Goal: Check status: Check status

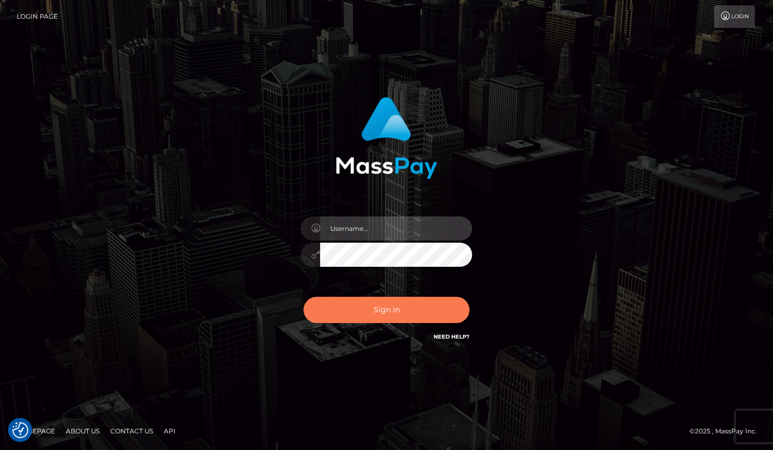
type input "roberto.jstv"
click at [383, 310] on button "Sign in" at bounding box center [386, 310] width 166 height 26
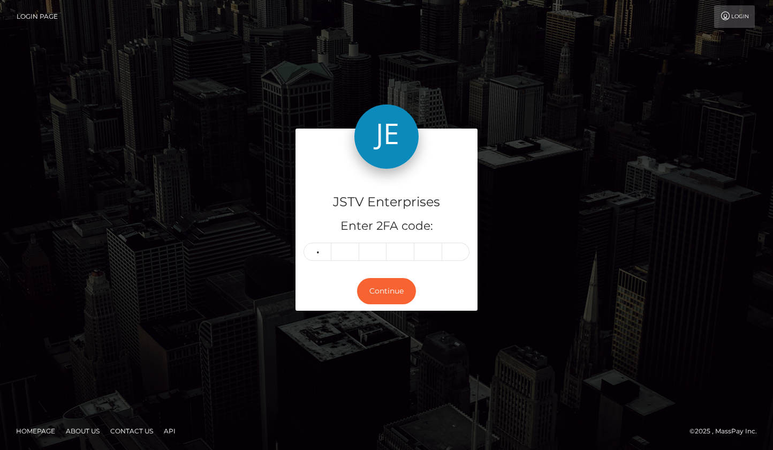
type input "9"
type input "6"
type input "8"
type input "2"
type input "7"
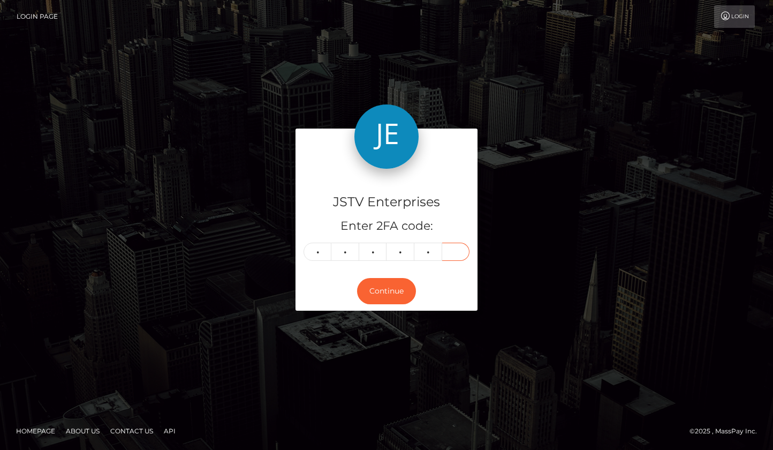
type input "6"
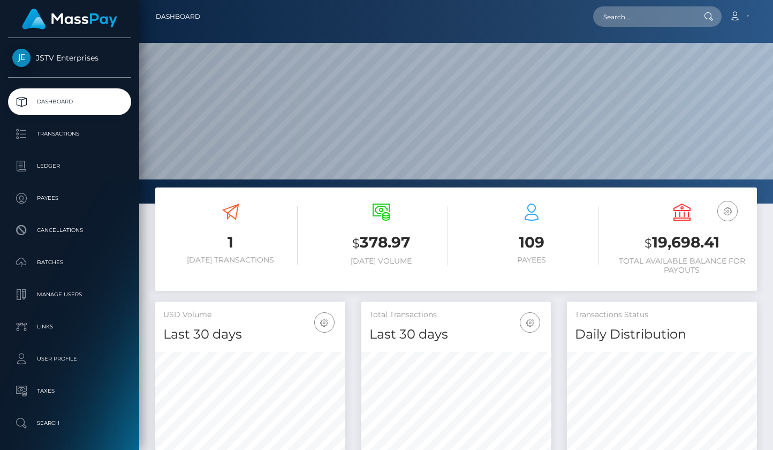
scroll to position [190, 189]
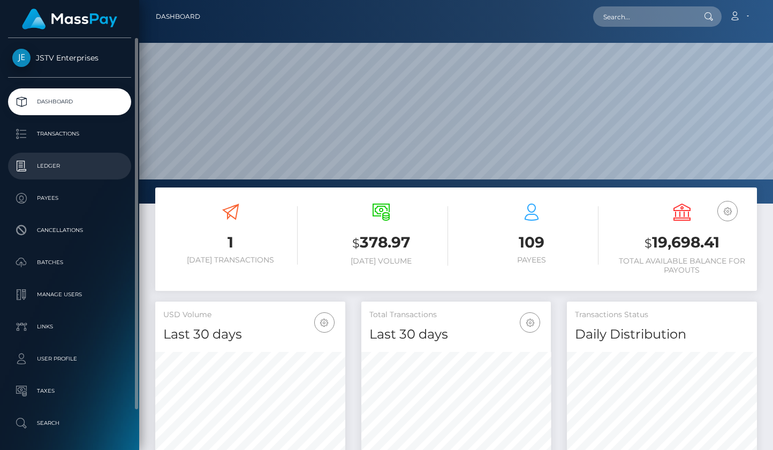
click at [51, 168] on p "Ledger" at bounding box center [69, 166] width 115 height 16
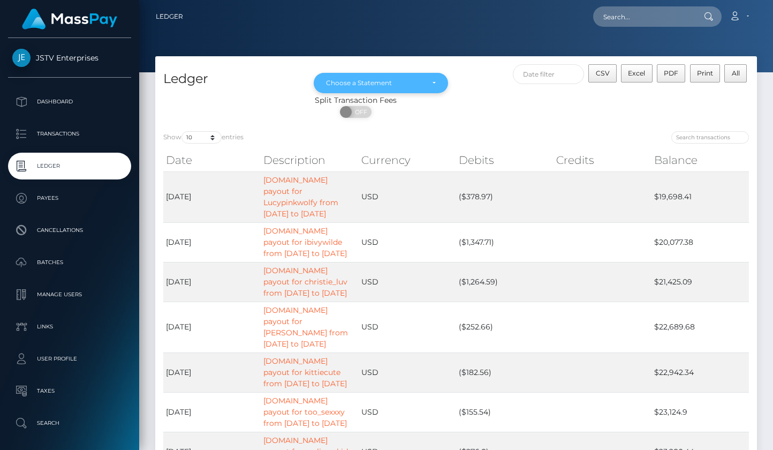
click at [381, 82] on div "Choose a Statement" at bounding box center [374, 83] width 97 height 9
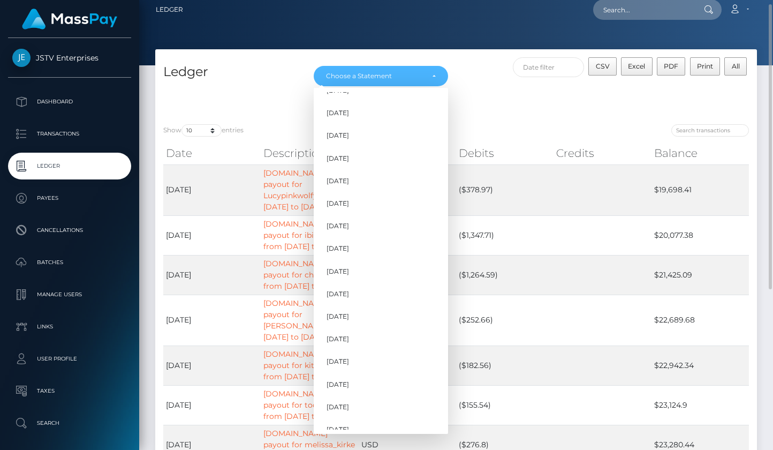
scroll to position [205, 0]
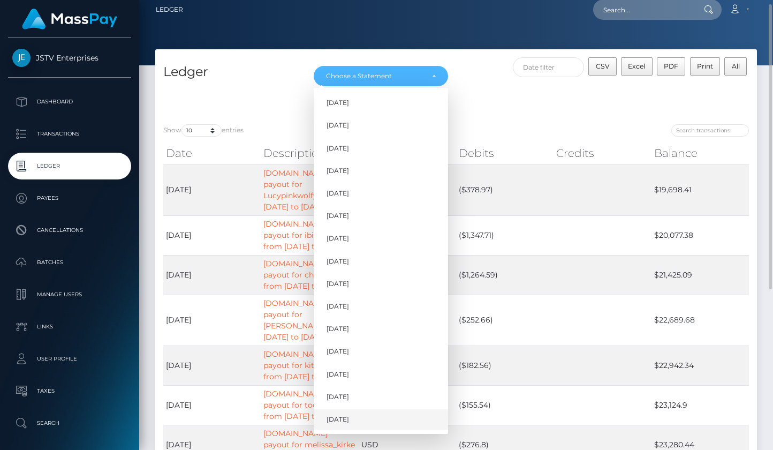
click at [347, 419] on span "Sep 2025" at bounding box center [337, 419] width 22 height 10
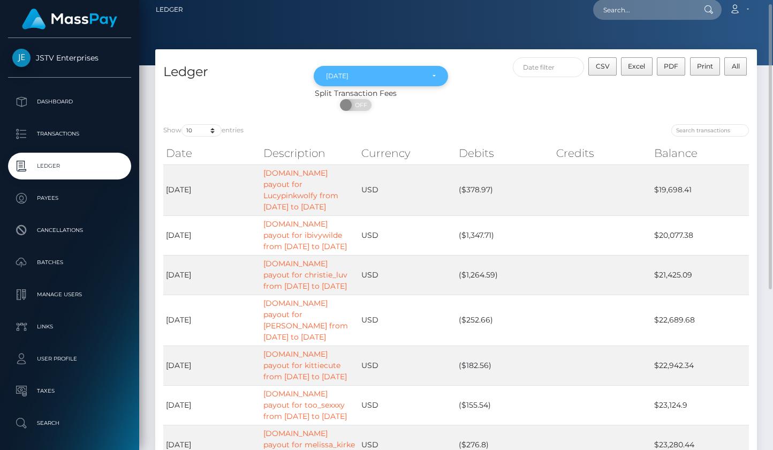
click at [407, 79] on div "Sep 2025" at bounding box center [374, 76] width 97 height 9
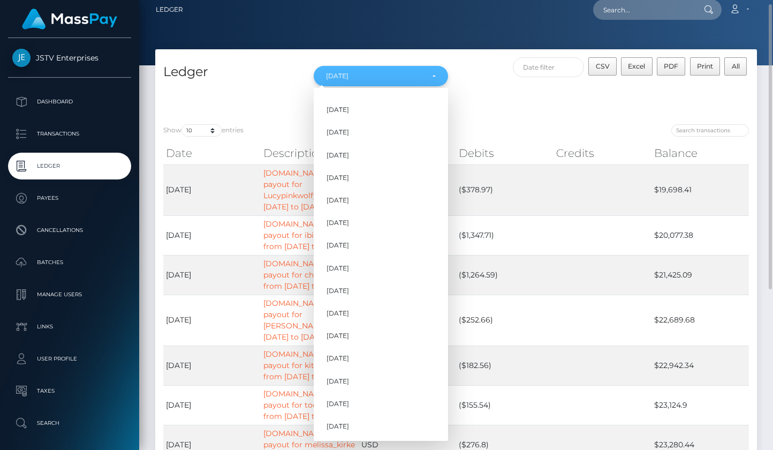
scroll to position [198, 0]
click at [344, 405] on span "Aug 2025" at bounding box center [337, 404] width 22 height 10
select select "Aug 2025"
